Goal: Check status: Check status

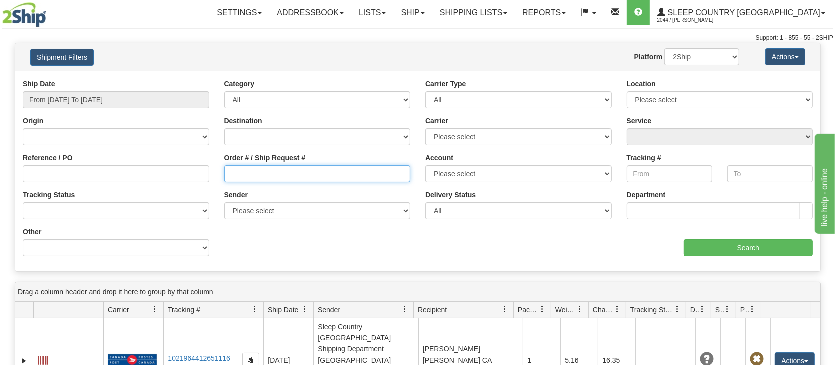
click at [268, 178] on input "Order # / Ship Request #" at bounding box center [317, 173] width 186 height 17
click at [259, 177] on input "Order # / Ship Request #" at bounding box center [317, 173] width 186 height 17
paste input "9000I014977*A"
type input "9000I014977"
click at [95, 97] on input "From [DATE] To [DATE]" at bounding box center [116, 99] width 186 height 17
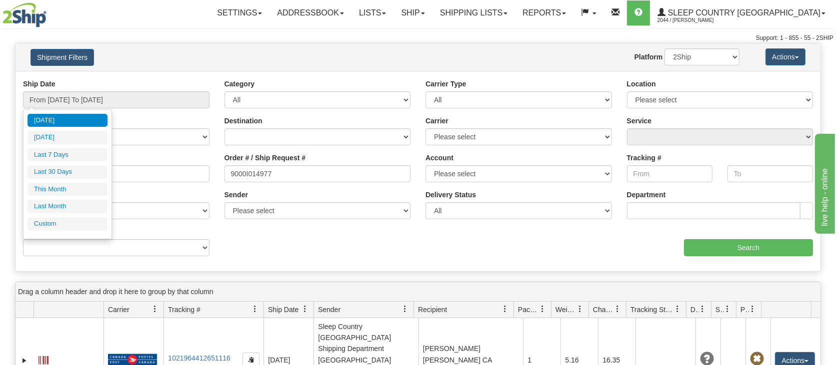
click at [74, 169] on li "Last 30 Days" at bounding box center [67, 171] width 80 height 13
type input "From 08/10/2025 To 09/08/2025"
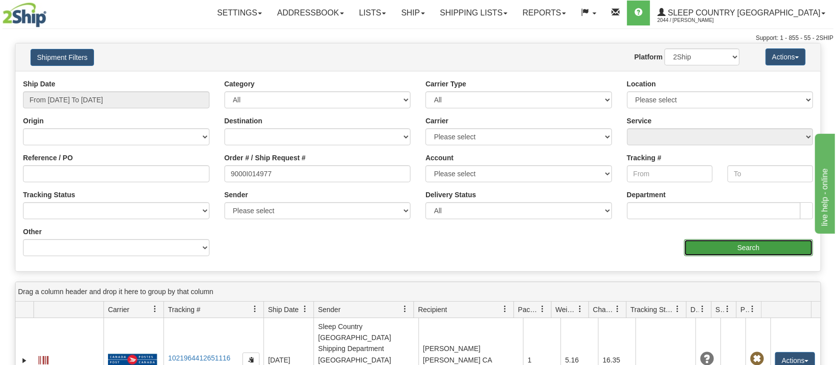
click at [754, 243] on input "Search" at bounding box center [748, 247] width 129 height 17
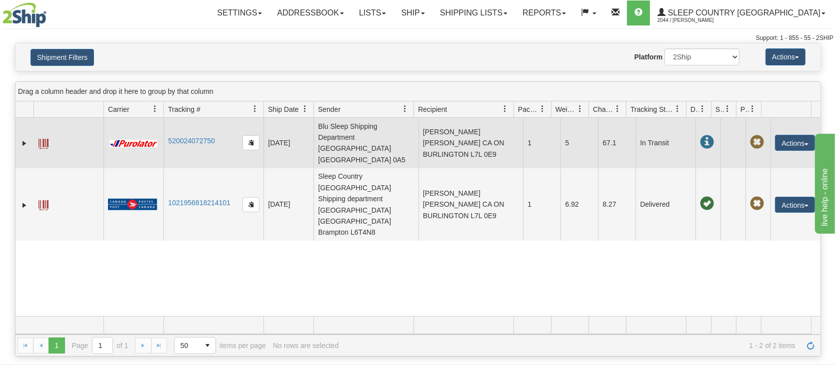
click at [188, 145] on td "520024072750" at bounding box center [213, 143] width 100 height 50
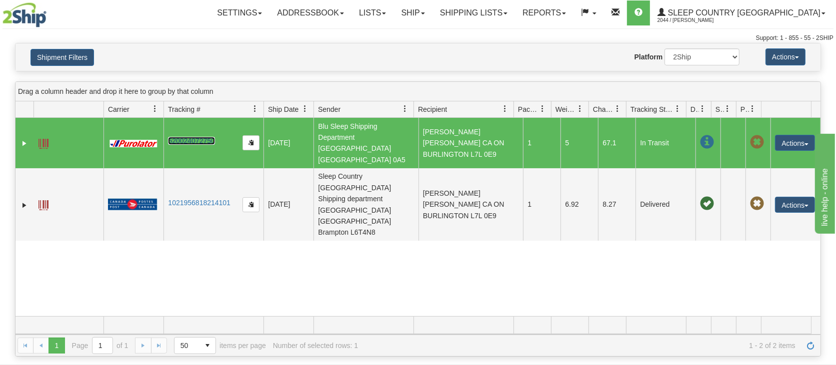
click at [201, 137] on link "520024072750" at bounding box center [191, 141] width 46 height 8
click at [515, 15] on link "Shipping lists" at bounding box center [473, 12] width 82 height 25
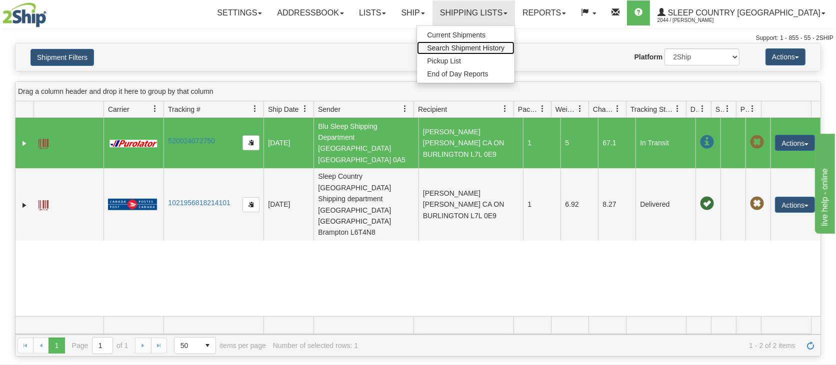
click at [504, 46] on span "Search Shipment History" at bounding box center [465, 48] width 77 height 8
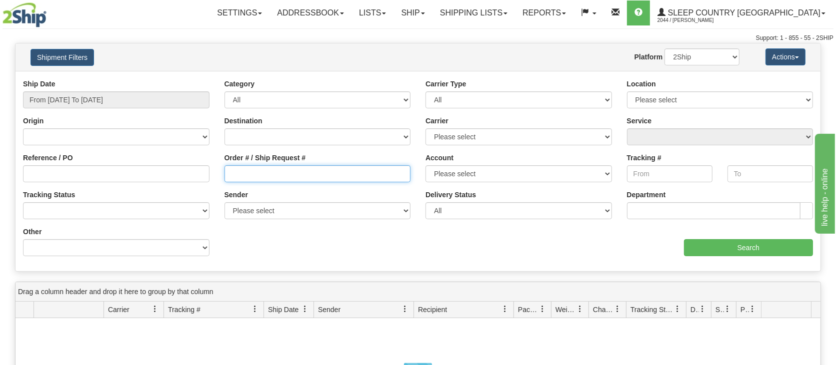
click at [273, 172] on input "Order # / Ship Request #" at bounding box center [317, 173] width 186 height 17
paste input "9000I014977*A"
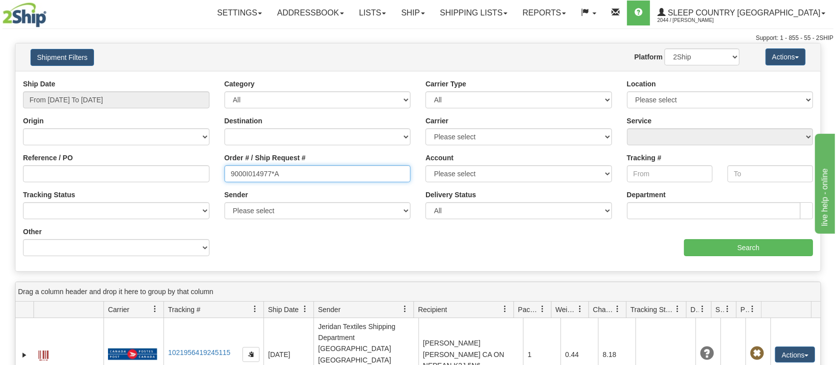
type input "9000I014977*A"
click at [103, 95] on input "From [DATE] To [DATE]" at bounding box center [116, 99] width 186 height 17
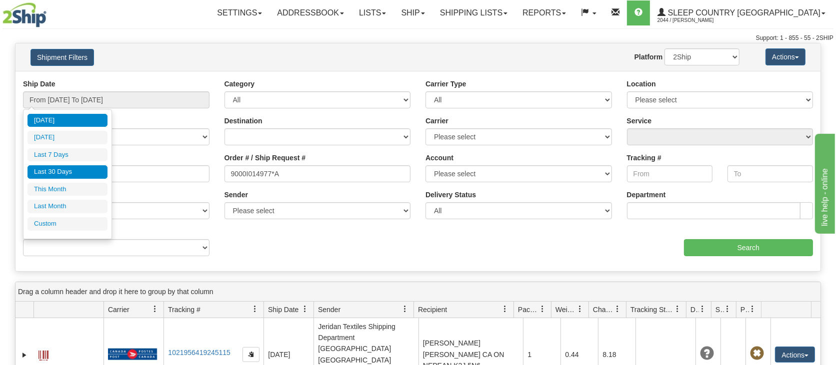
click at [76, 172] on li "Last 30 Days" at bounding box center [67, 171] width 80 height 13
type input "From 08/10/2025 To 09/08/2025"
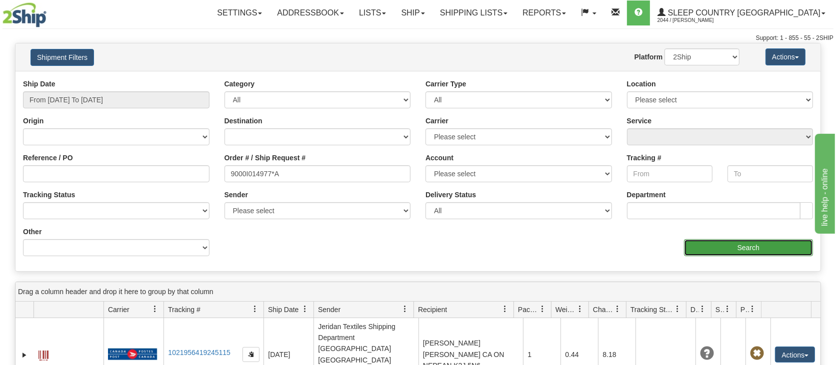
click at [739, 245] on input "Search" at bounding box center [748, 247] width 129 height 17
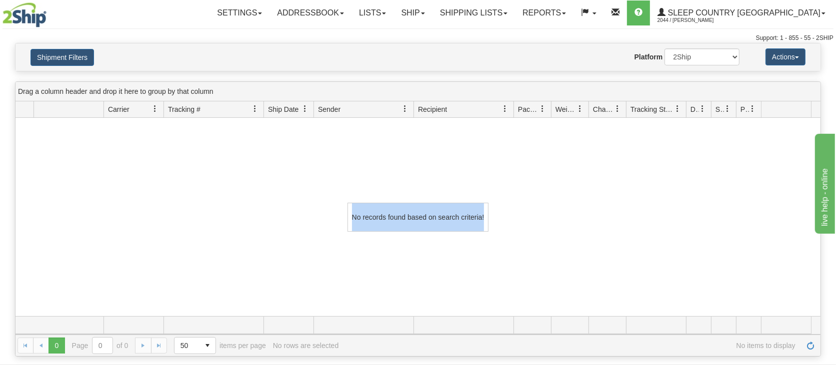
drag, startPoint x: 488, startPoint y: 222, endPoint x: 347, endPoint y: 215, distance: 141.1
click at [347, 215] on div "No records found based on search criteria!" at bounding box center [417, 217] width 805 height 198
click at [515, 10] on link "Shipping lists" at bounding box center [473, 12] width 82 height 25
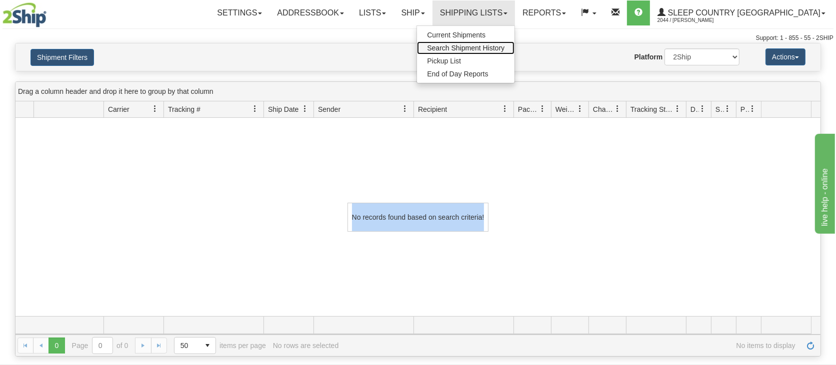
click at [504, 49] on span "Search Shipment History" at bounding box center [465, 48] width 77 height 8
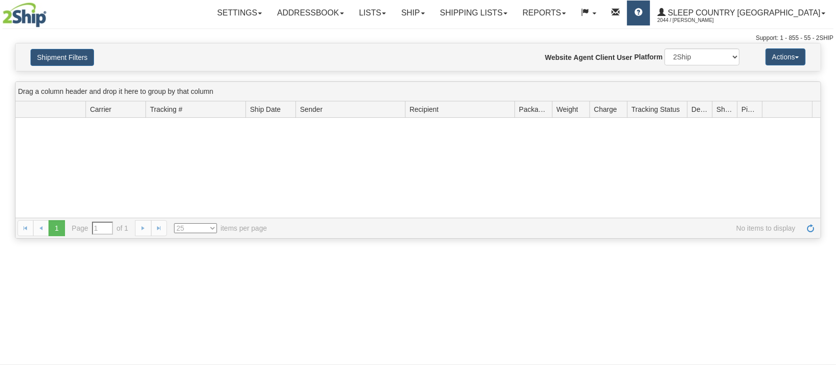
type input "From [DATE] To [DATE]"
